Goal: Transaction & Acquisition: Purchase product/service

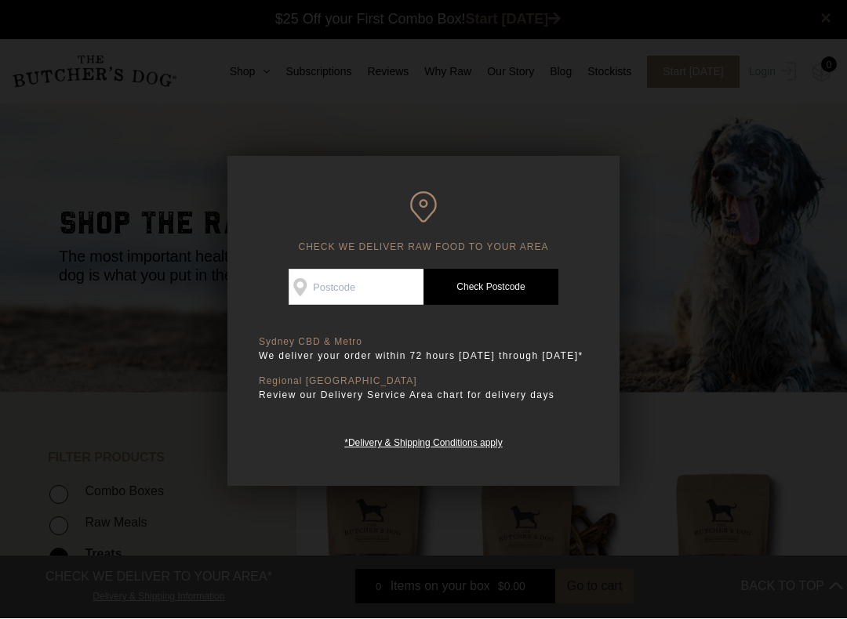
click at [367, 270] on input "Check Availability At" at bounding box center [356, 288] width 135 height 36
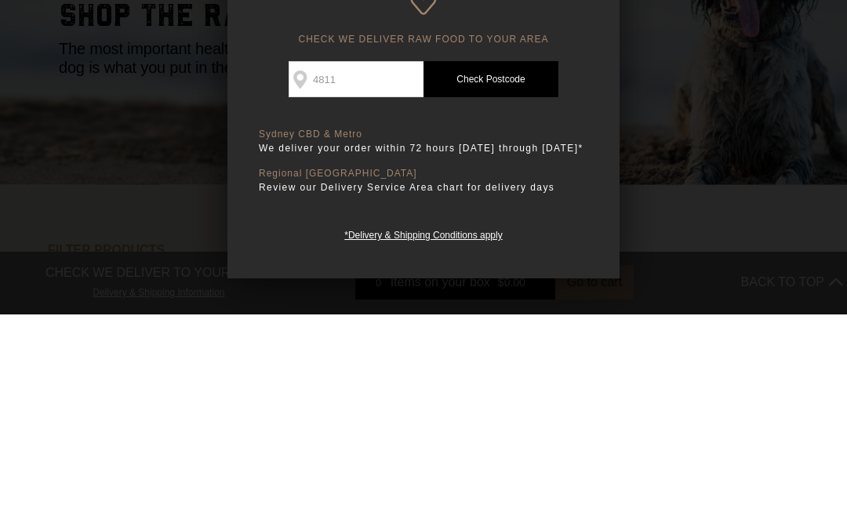
type input "4811"
click at [534, 270] on link "Check Postcode" at bounding box center [490, 288] width 135 height 36
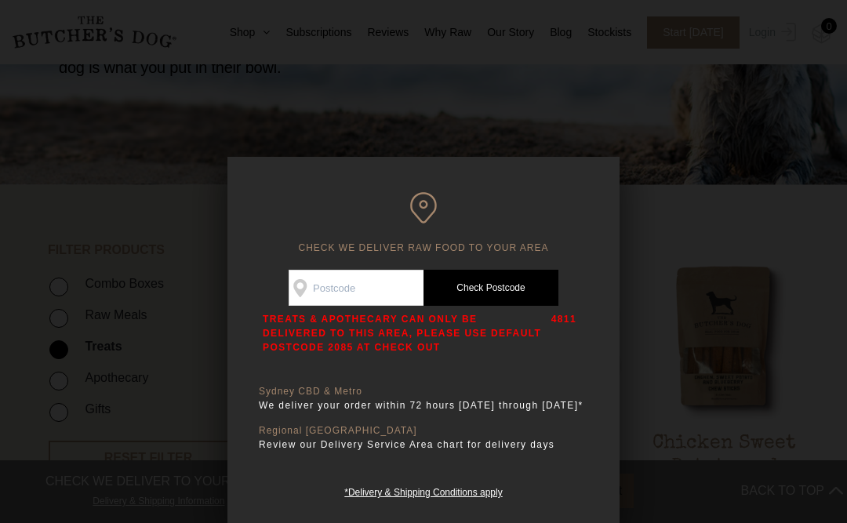
click at [579, 194] on h6 "CHECK WE DELIVER RAW FOOD TO YOUR AREA" at bounding box center [423, 223] width 329 height 62
click at [739, 105] on div at bounding box center [423, 261] width 847 height 523
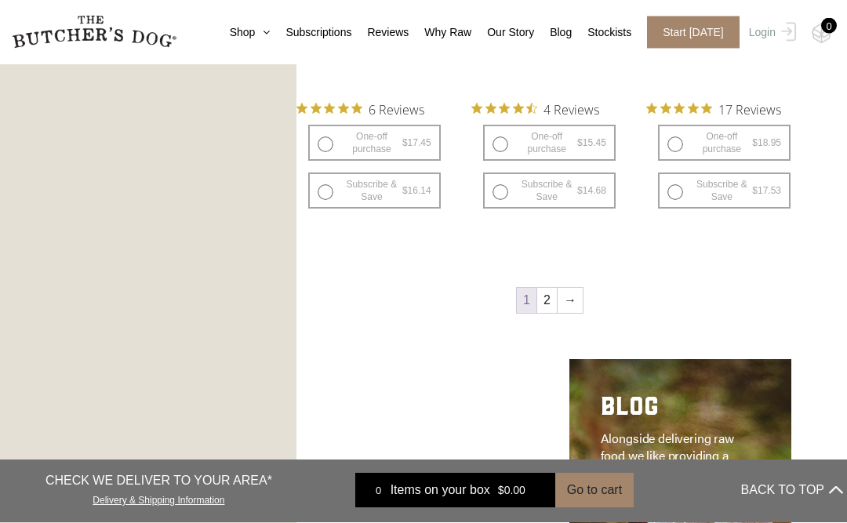
scroll to position [1932, 0]
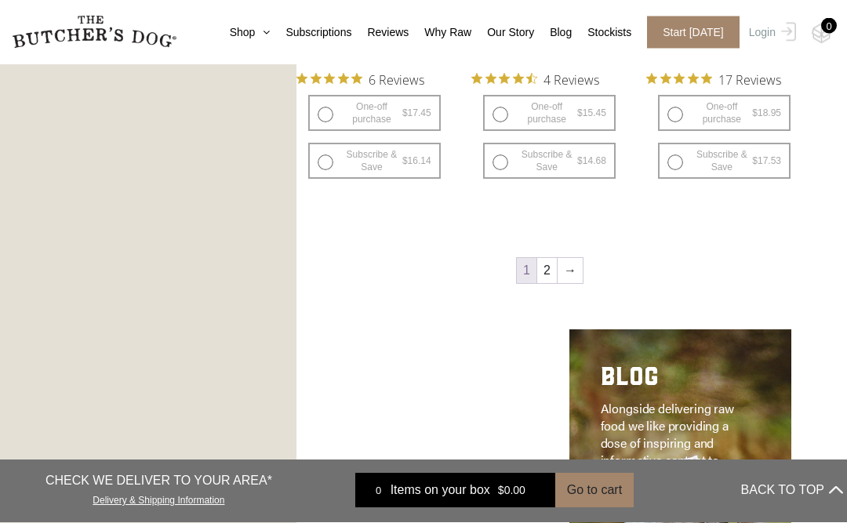
click at [549, 270] on link "2" at bounding box center [547, 271] width 20 height 25
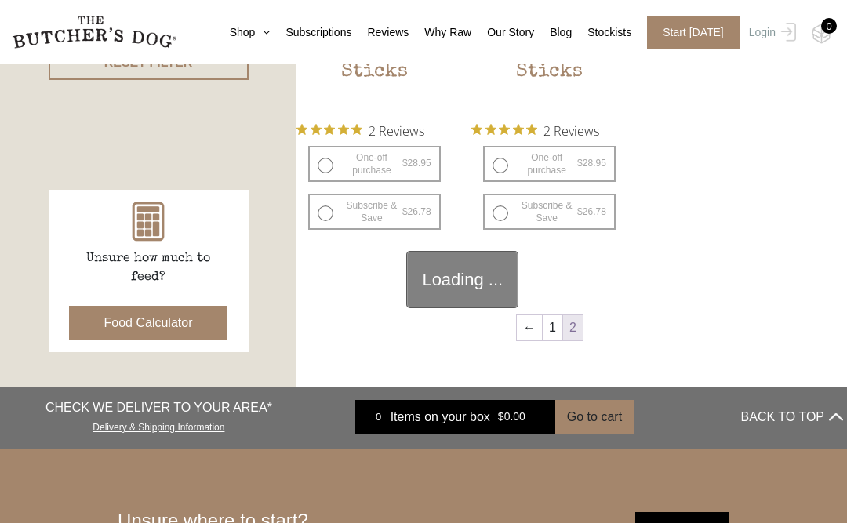
scroll to position [369, 0]
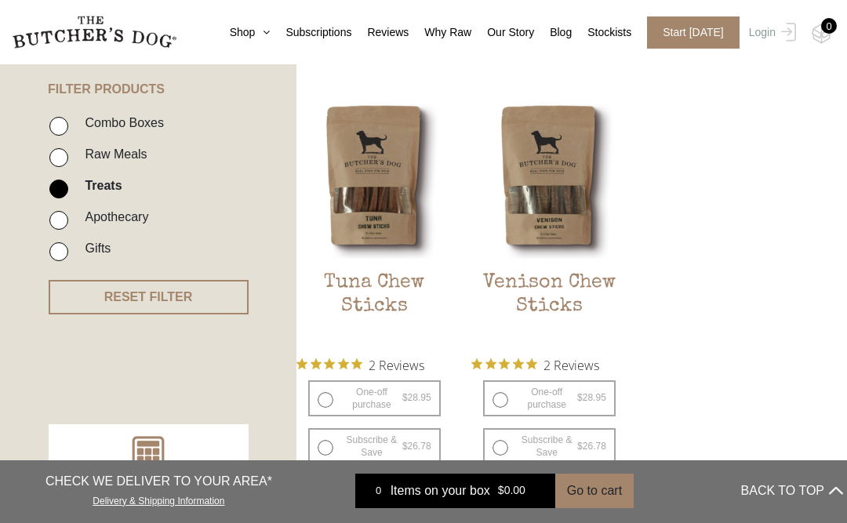
click at [0, 0] on img at bounding box center [0, 0] width 0 height 0
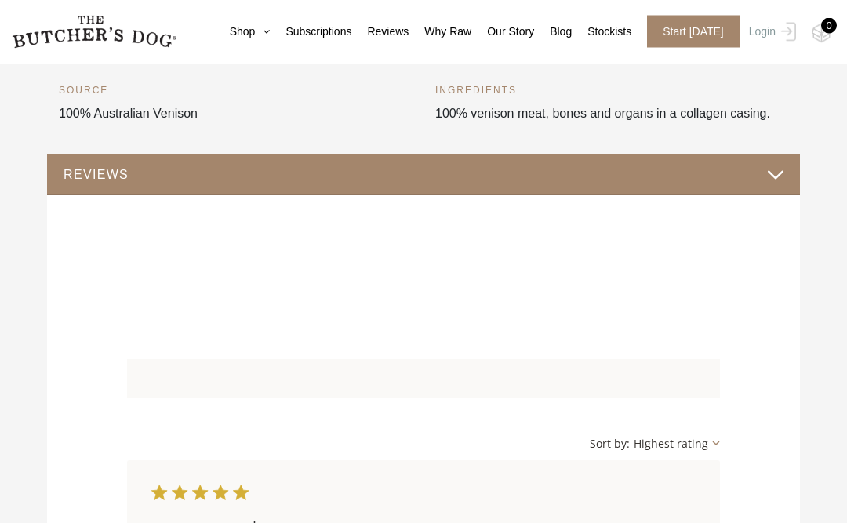
scroll to position [555, 0]
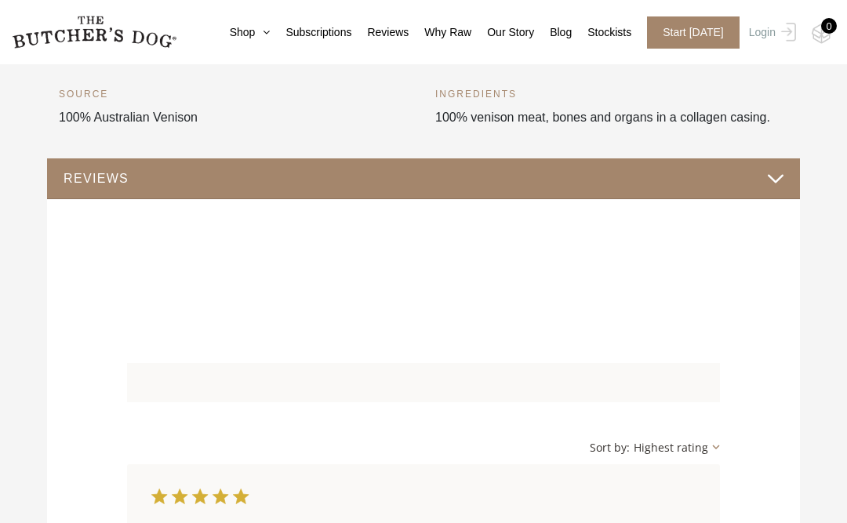
click at [246, 29] on link "Shop" at bounding box center [242, 32] width 56 height 16
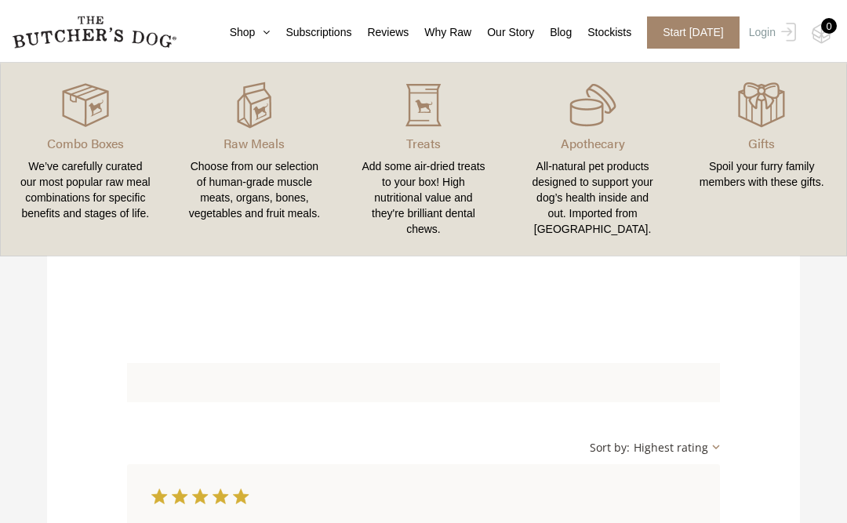
click at [0, 0] on img at bounding box center [0, 0] width 0 height 0
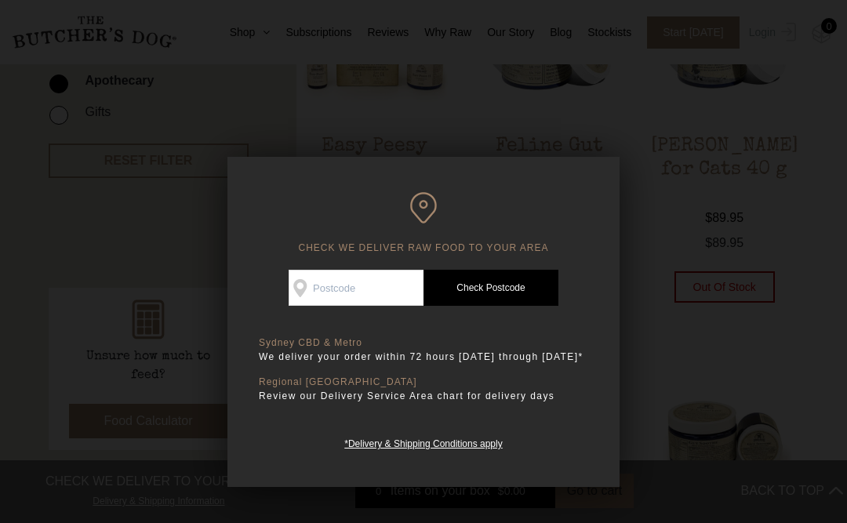
scroll to position [493, 0]
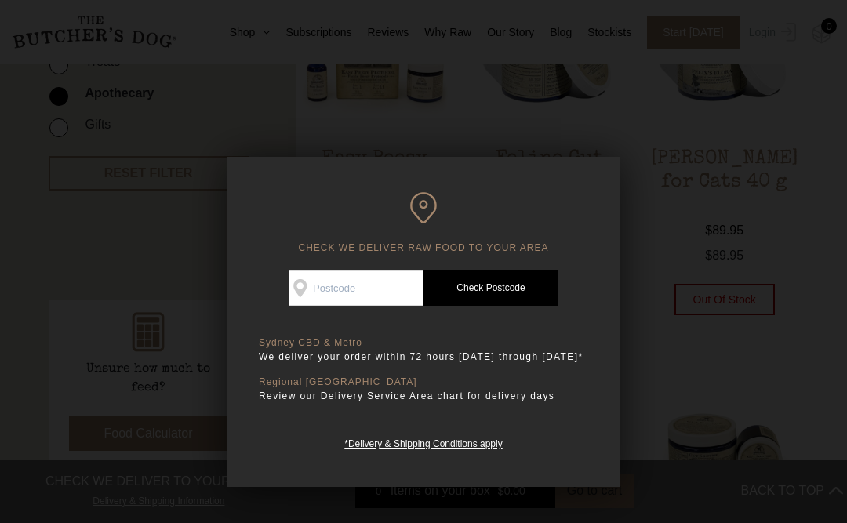
click at [534, 288] on link "Check Postcode" at bounding box center [490, 288] width 135 height 36
click at [680, 191] on div at bounding box center [423, 261] width 847 height 523
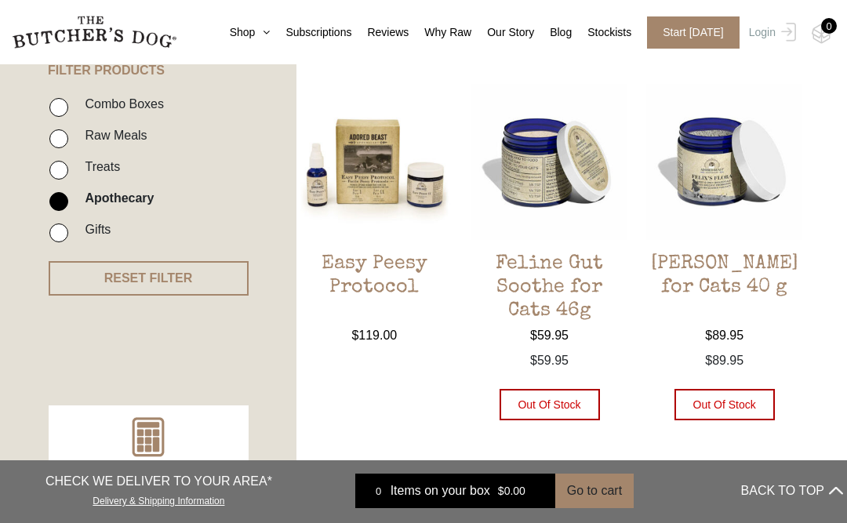
scroll to position [388, 0]
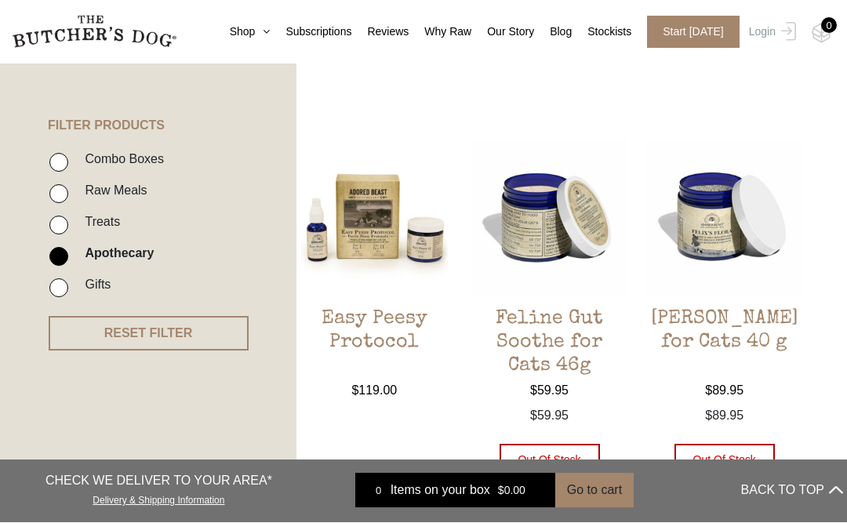
click at [66, 188] on input "Raw Meals" at bounding box center [58, 194] width 19 height 19
checkbox input "true"
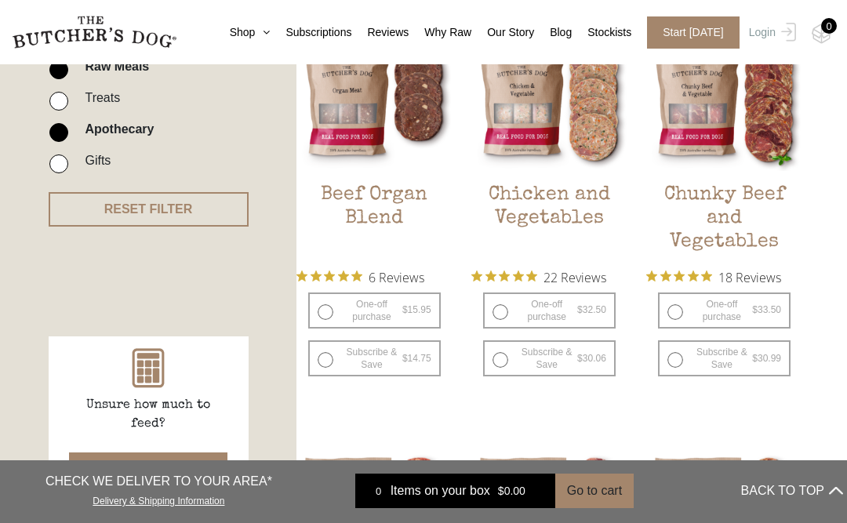
click at [62, 130] on input "Apothecary" at bounding box center [58, 132] width 19 height 19
checkbox input "false"
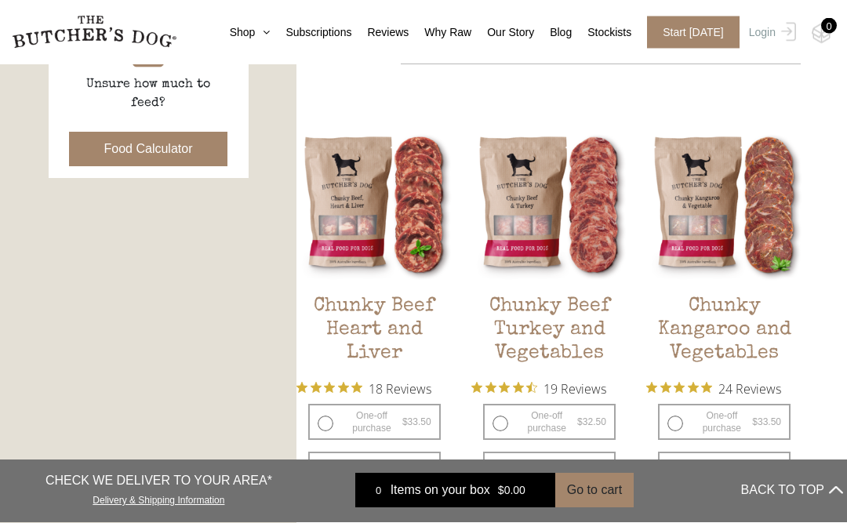
scroll to position [740, 0]
